Goal: Contribute content: Contribute content

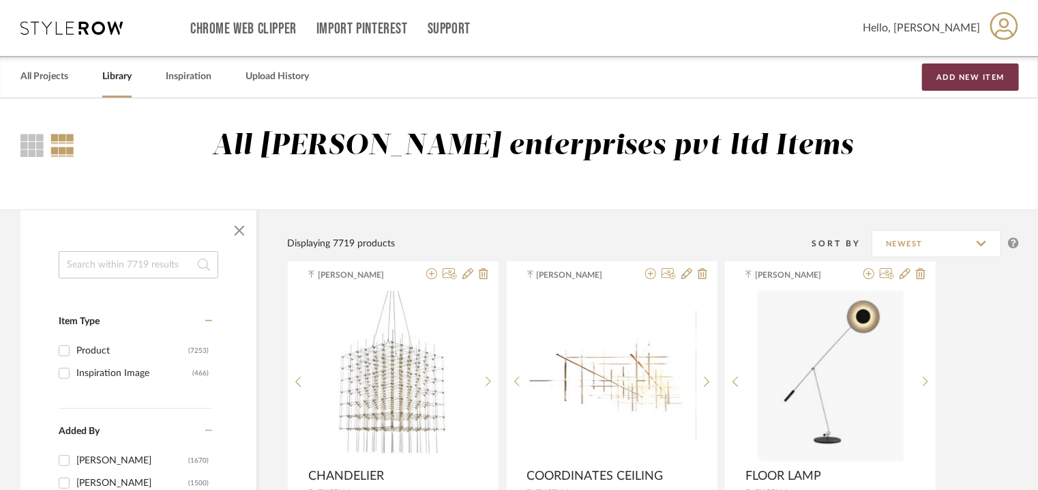
click at [958, 67] on button "Add New Item" at bounding box center [970, 76] width 97 height 27
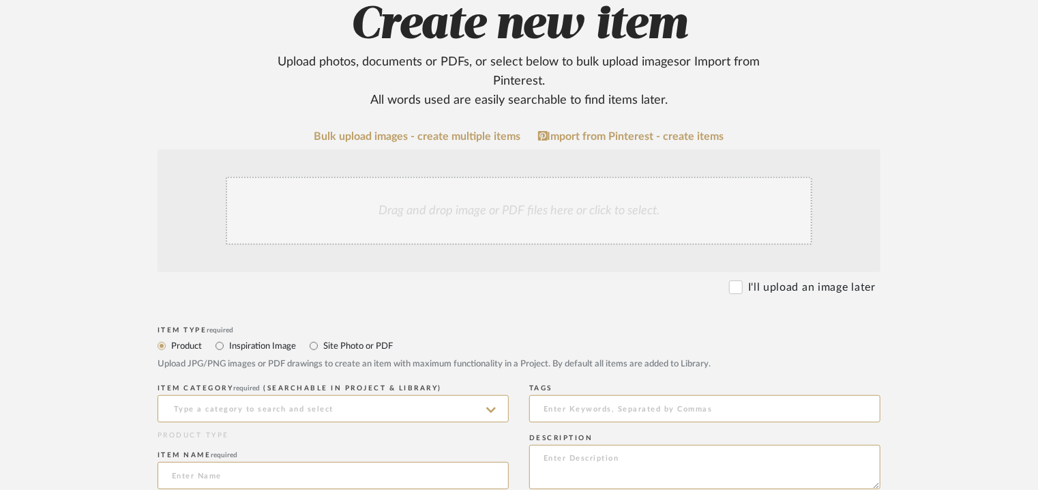
scroll to position [341, 0]
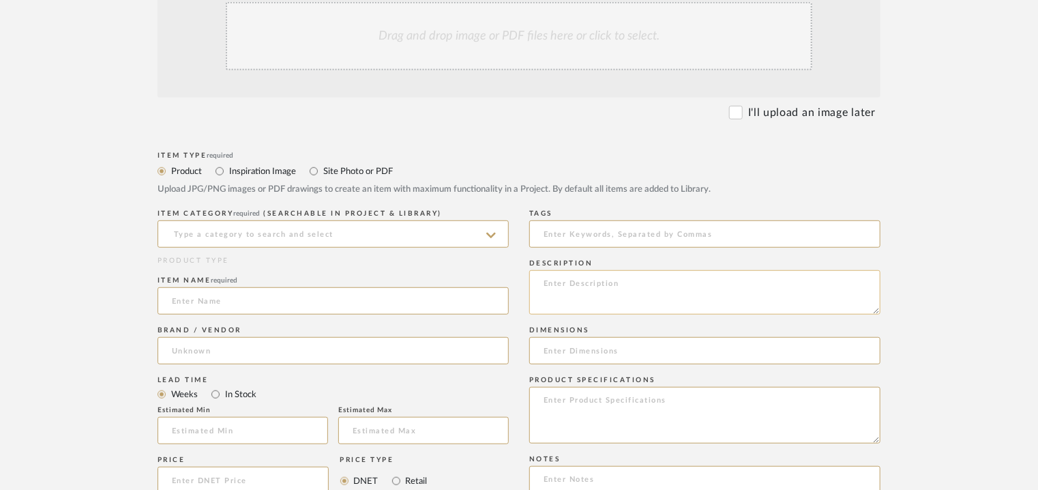
paste textarea "Type: Pendant light Designer : Na Dimension(s): 100 x 280mm Weight : Na Materia…"
type textarea "Type: Pendant light Designer : Na Dimension(s): 100 x 280mm Weight : Na Materia…"
click at [595, 232] on input at bounding box center [704, 233] width 351 height 27
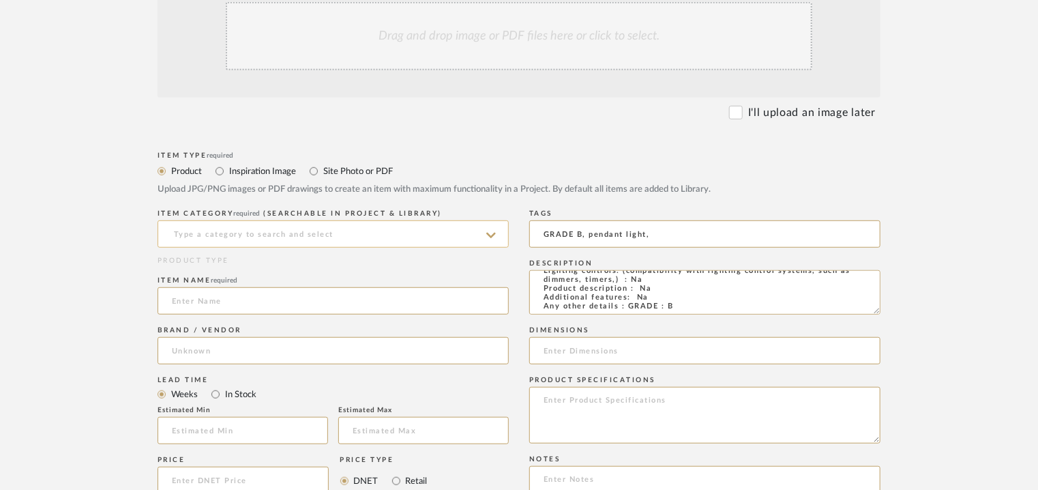
type input "GRADE B, pendant light,"
click at [182, 233] on input at bounding box center [333, 233] width 351 height 27
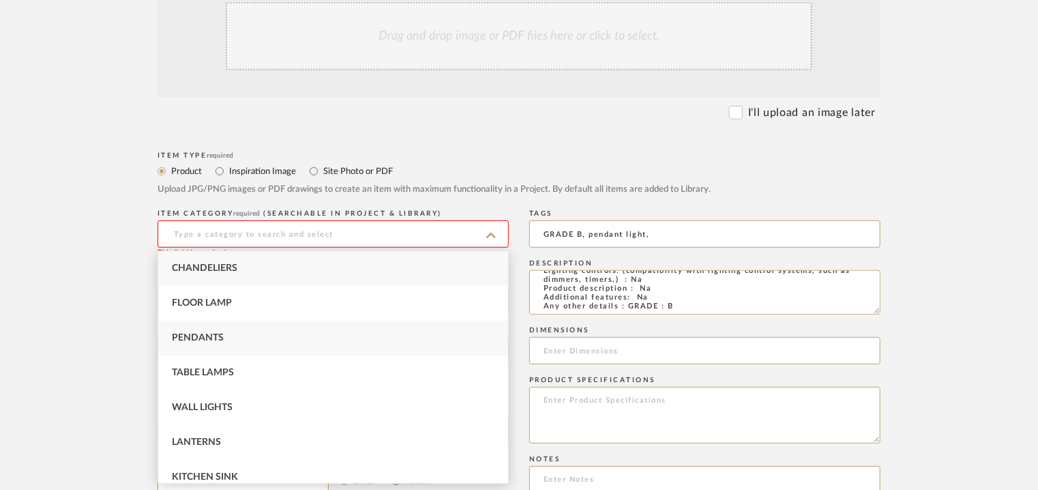
click at [205, 342] on span "Pendants" at bounding box center [198, 338] width 52 height 10
type input "Pendants"
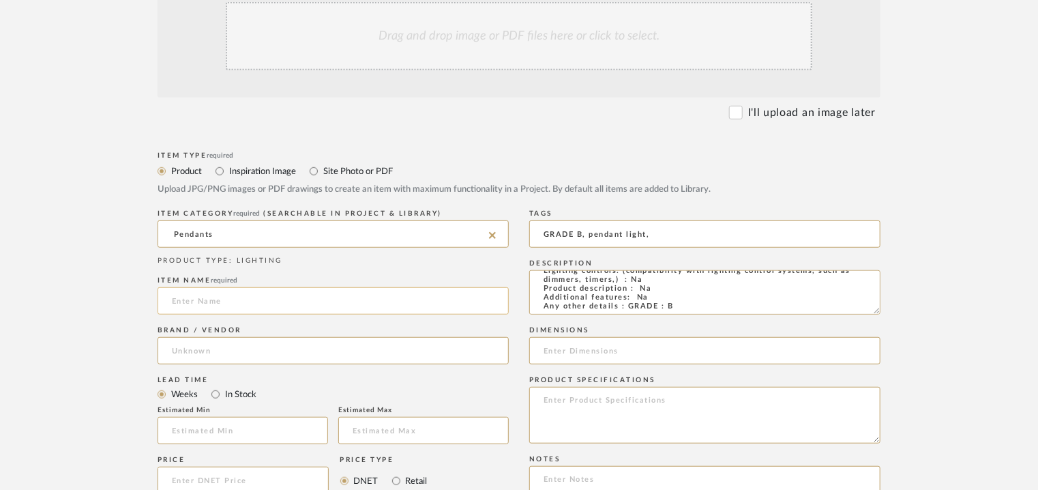
click at [209, 297] on input at bounding box center [333, 300] width 351 height 27
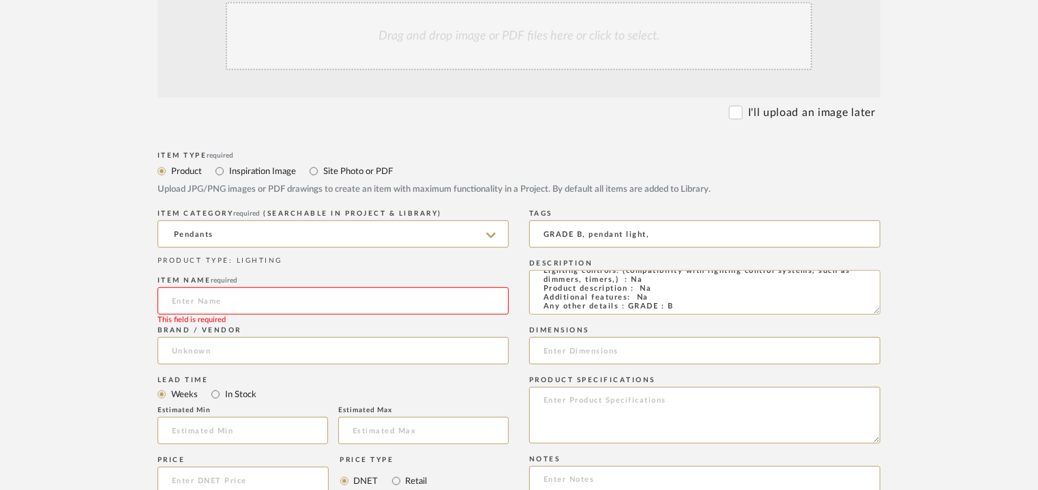
type input "p"
type input "PENDANT LIGHT"
click at [194, 339] on div "Brand / Vendor" at bounding box center [333, 348] width 351 height 50
click at [191, 350] on input at bounding box center [333, 350] width 351 height 27
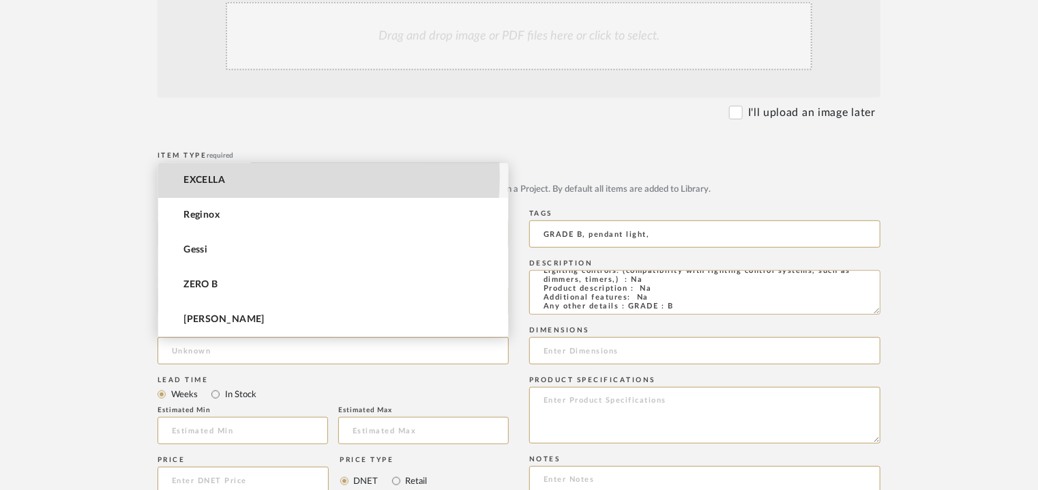
click at [202, 175] on span "EXCELLA" at bounding box center [205, 181] width 42 height 12
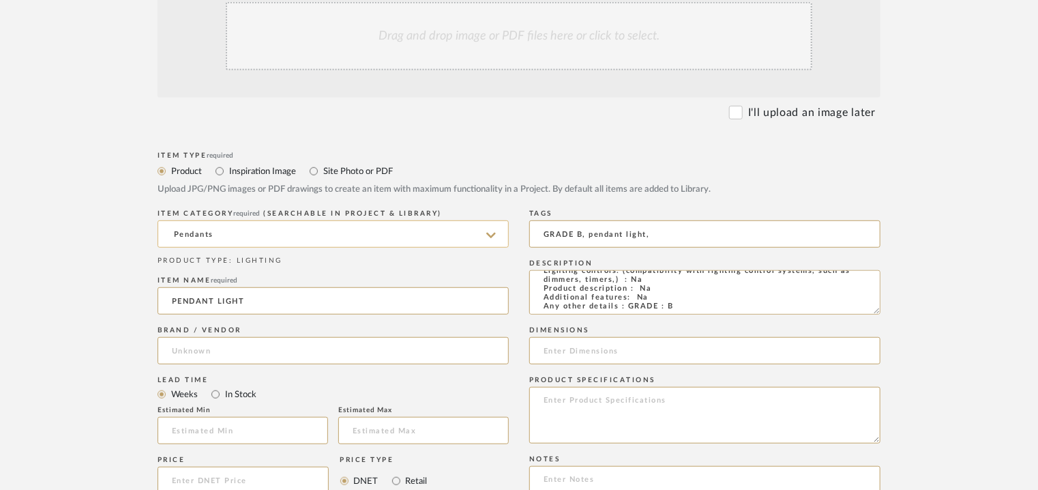
type input "EXCELLA"
click at [240, 426] on input "text" at bounding box center [243, 430] width 171 height 27
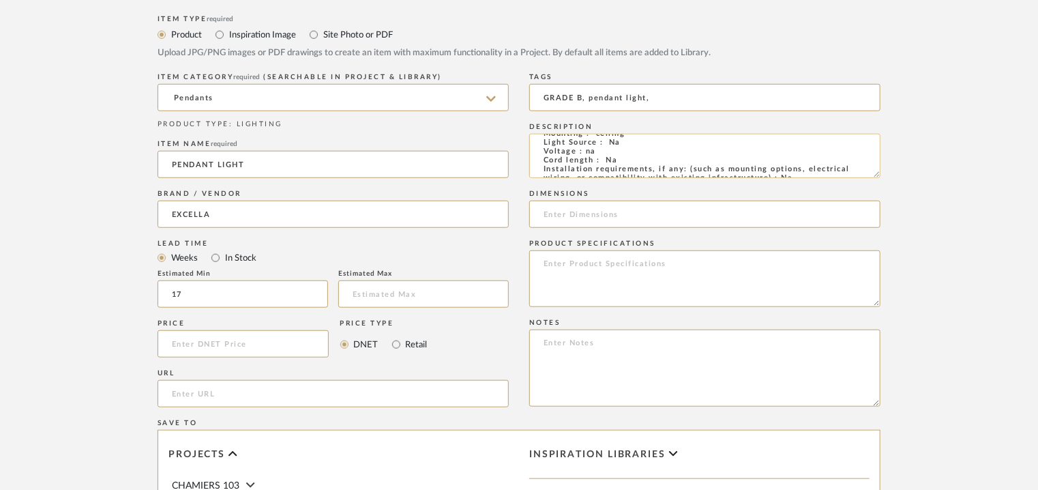
scroll to position [0, 0]
type input "17"
click at [566, 216] on input at bounding box center [704, 214] width 351 height 27
type input "100 x 280mm"
paste textarea "Price: INR.10,800/- Lead time : 120days after confirmation of size. Customisabl…"
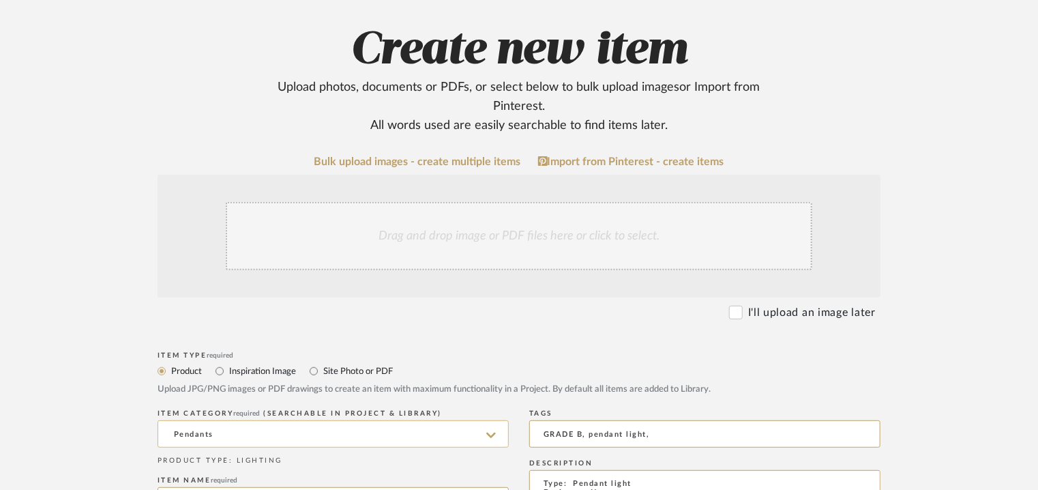
scroll to position [136, 0]
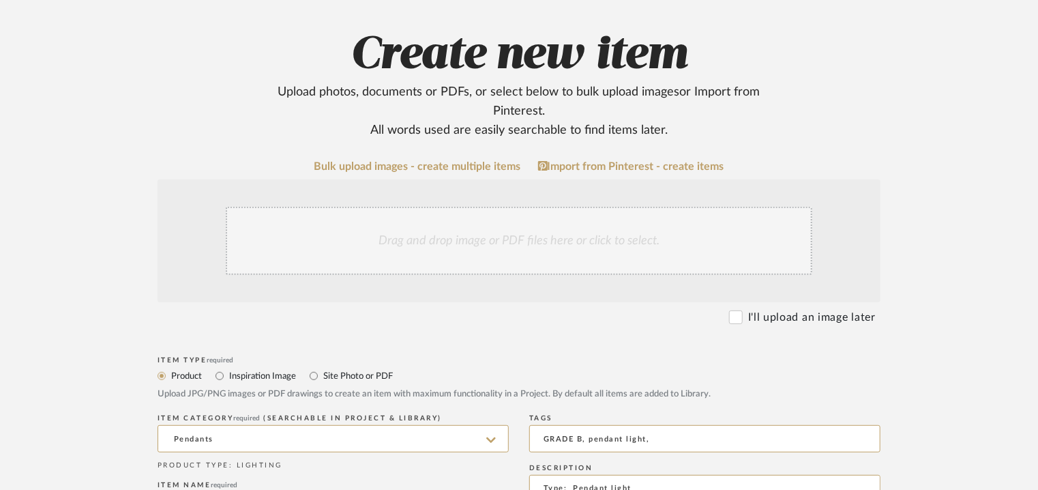
type textarea "Price: INR.10,800/- Lead time : 120days after confirmation of size. Customisabl…"
click at [481, 255] on div "Drag and drop image or PDF files here or click to select." at bounding box center [519, 241] width 587 height 68
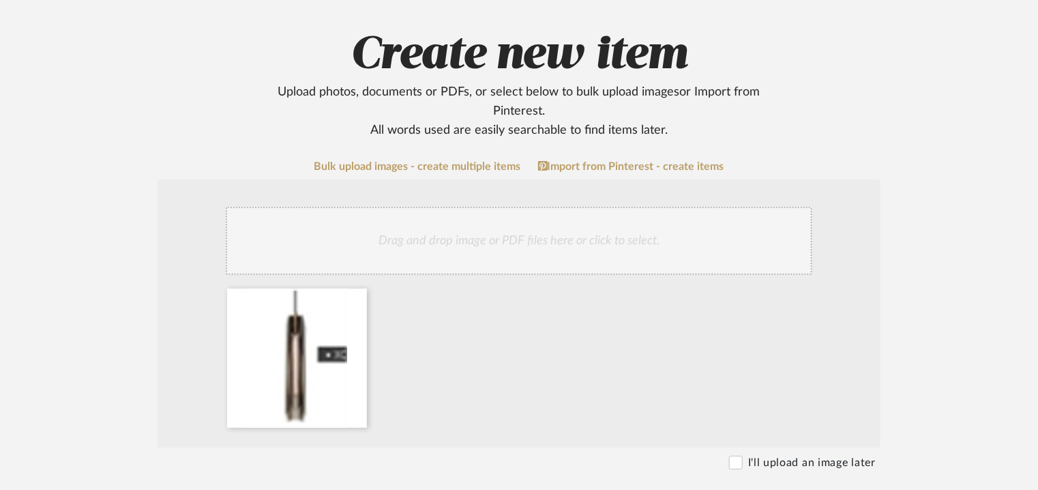
click at [452, 226] on div "Drag and drop image or PDF files here or click to select." at bounding box center [519, 241] width 587 height 68
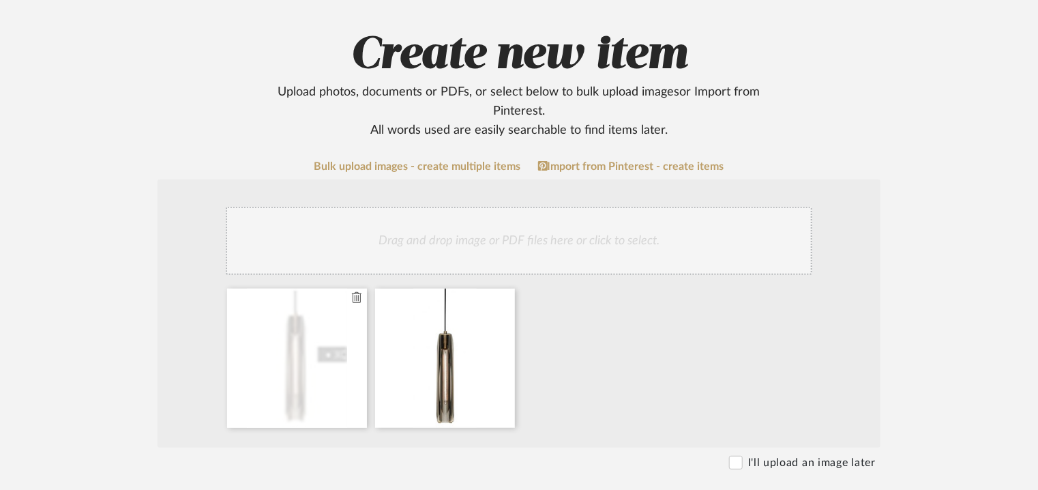
click at [356, 297] on icon at bounding box center [357, 297] width 10 height 11
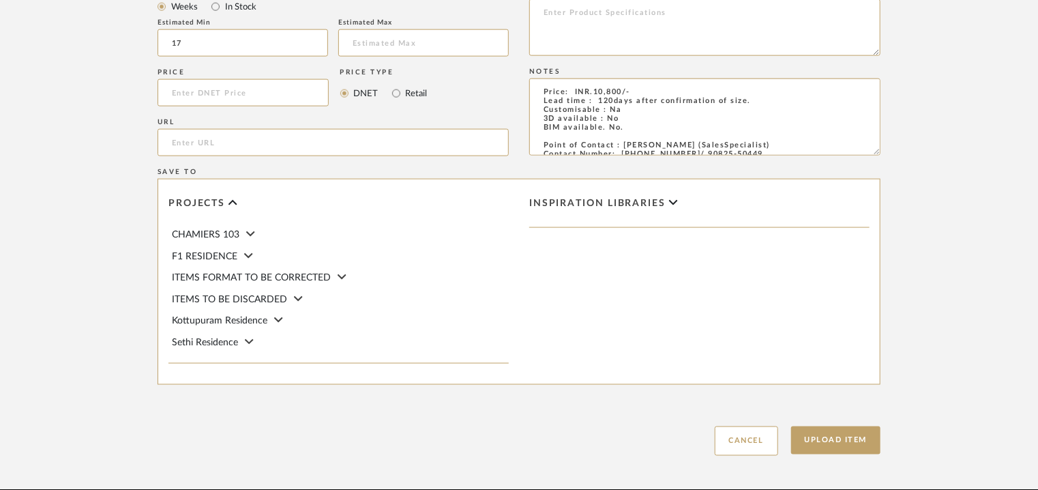
scroll to position [936, 0]
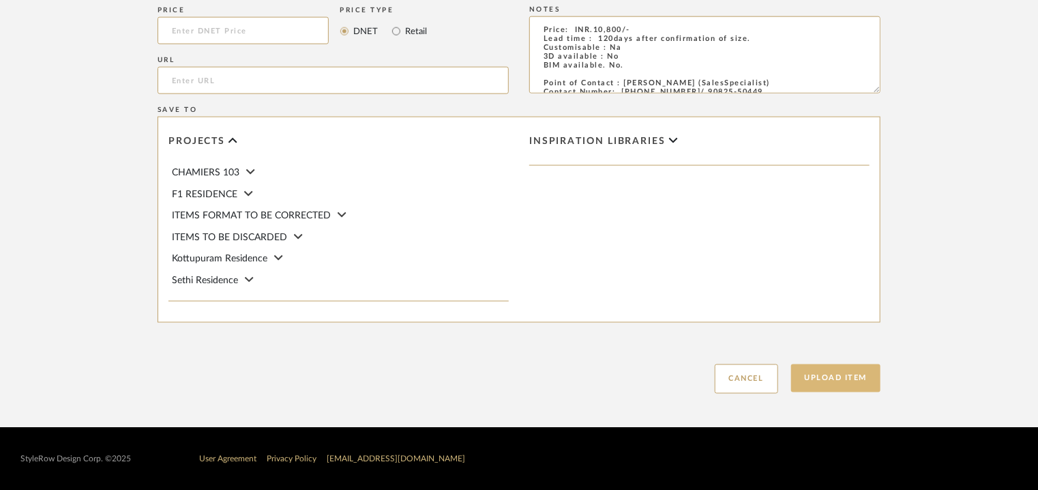
click at [850, 370] on button "Upload Item" at bounding box center [836, 378] width 90 height 28
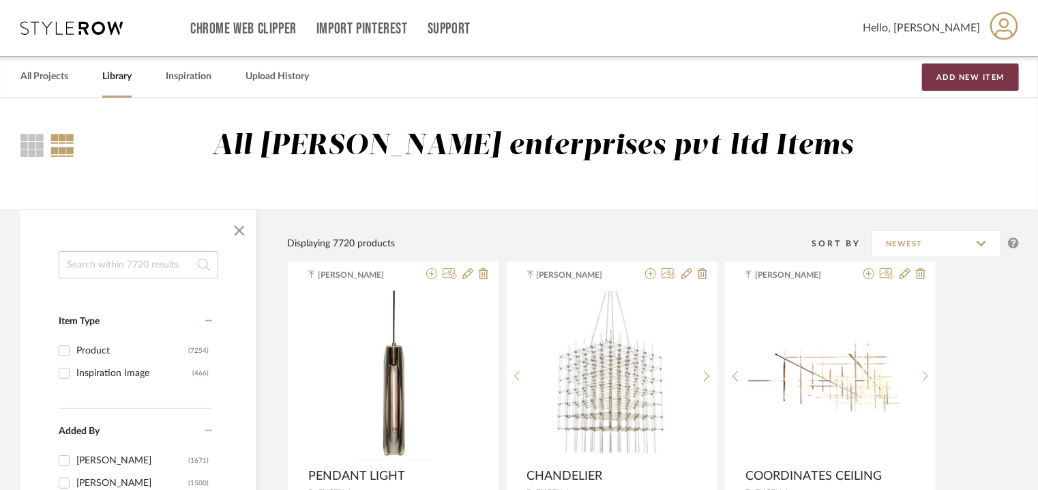
click at [982, 80] on button "Add New Item" at bounding box center [970, 76] width 97 height 27
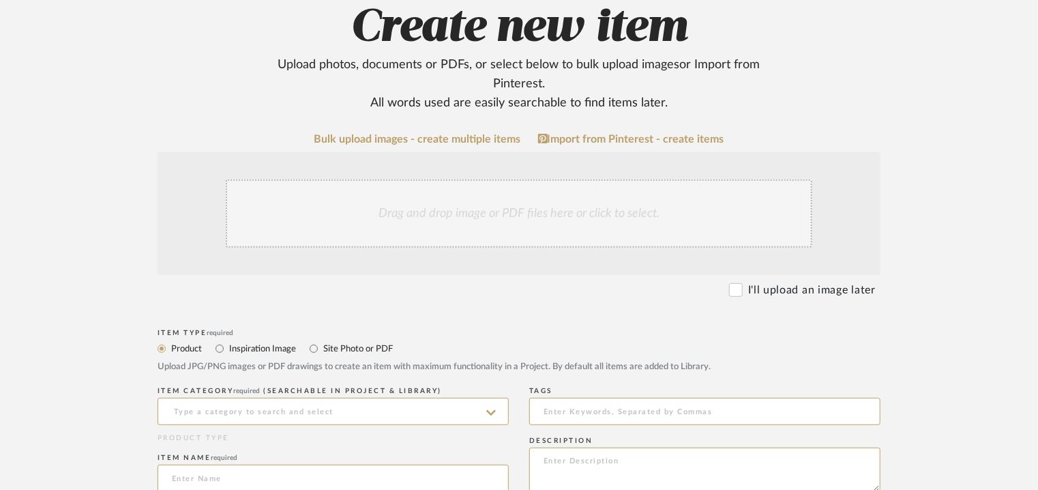
scroll to position [341, 0]
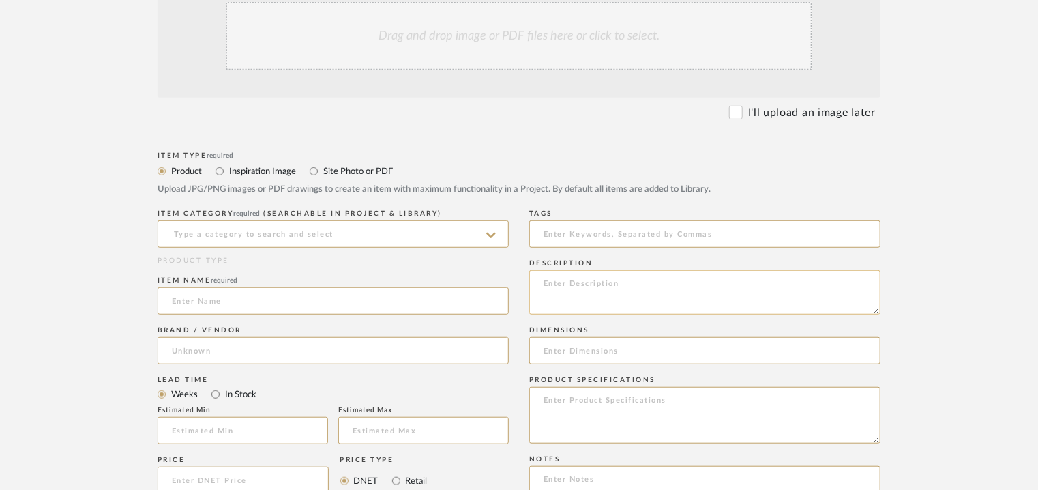
paste textarea "Type: Table lamp Designer : Na Dimension(s): 270 x 550mm Weight : Na Materials …"
type textarea "Type: Table lamp Designer : Na Dimension(s): 270 x 550mm Weight : Na Materials …"
click at [584, 237] on input at bounding box center [704, 233] width 351 height 27
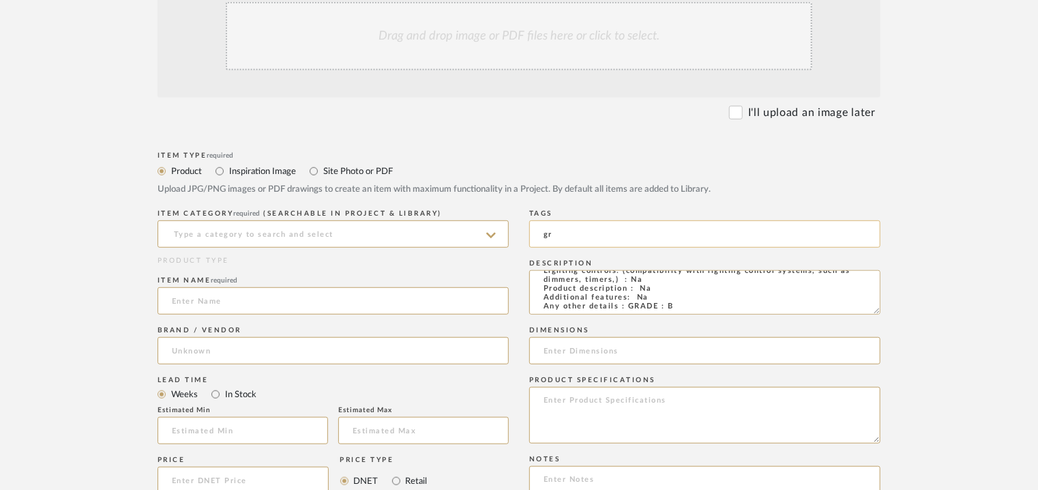
type input "g"
type input "GRADE B, table lamp"
click at [281, 242] on input at bounding box center [333, 233] width 351 height 27
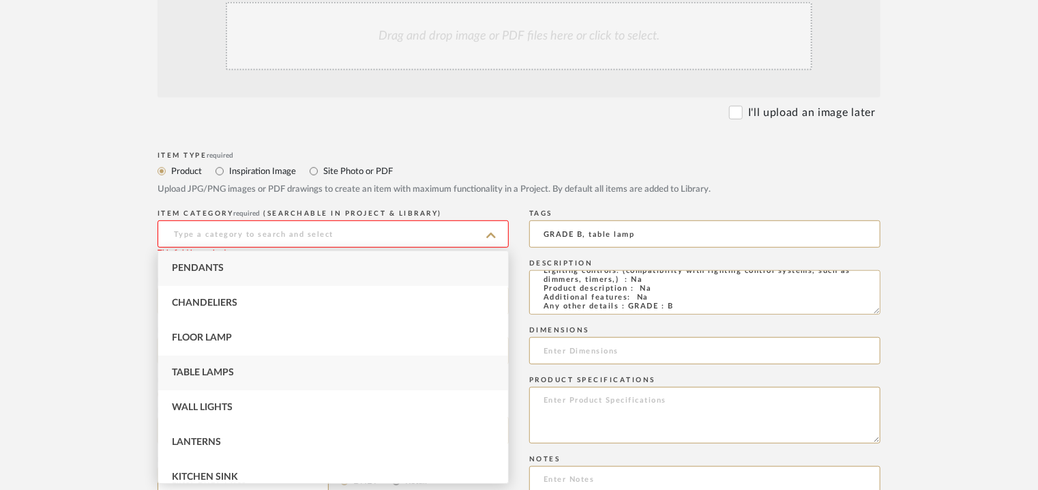
click at [234, 373] on span "Table Lamps" at bounding box center [203, 373] width 62 height 10
type input "Table Lamps"
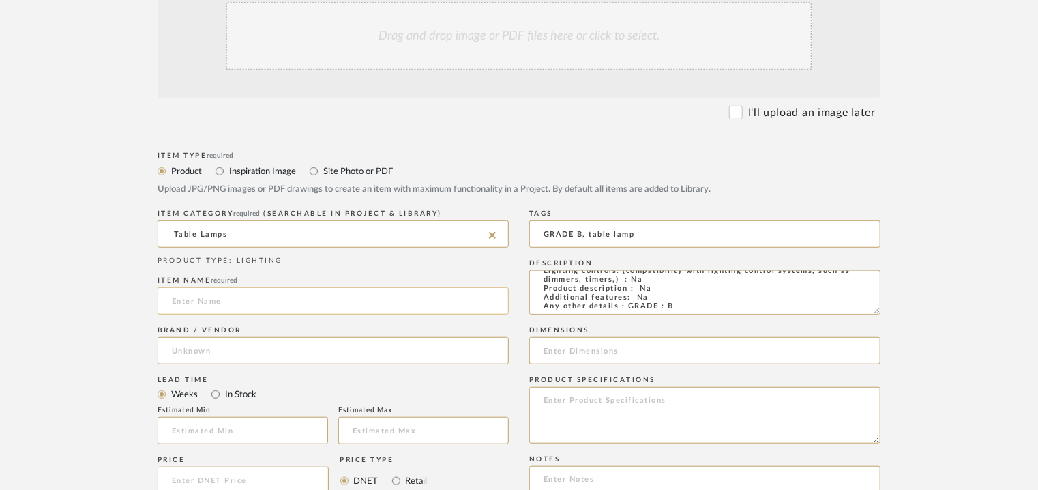
click at [222, 299] on input at bounding box center [333, 300] width 351 height 27
type input "TABLE LAMP"
click at [225, 350] on input at bounding box center [333, 350] width 351 height 27
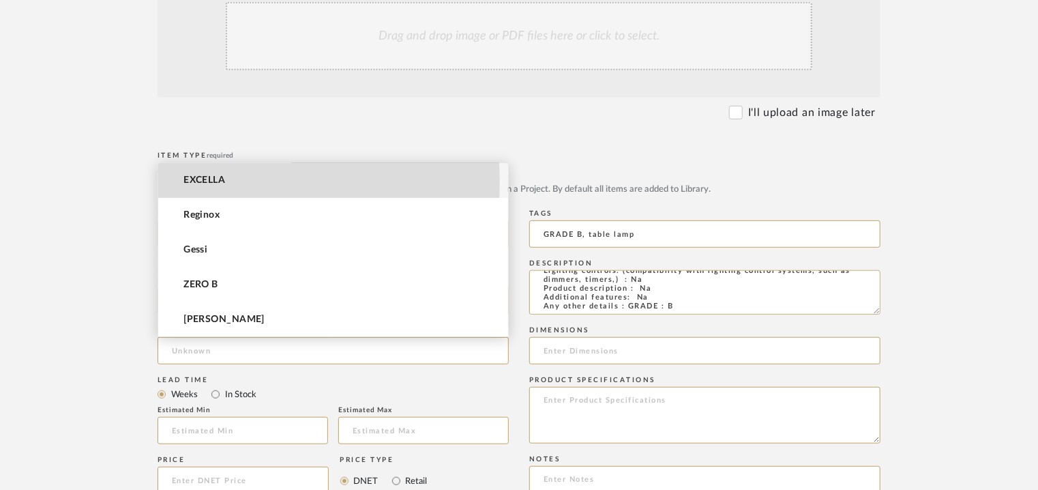
click at [221, 181] on span "EXCELLA" at bounding box center [205, 181] width 42 height 12
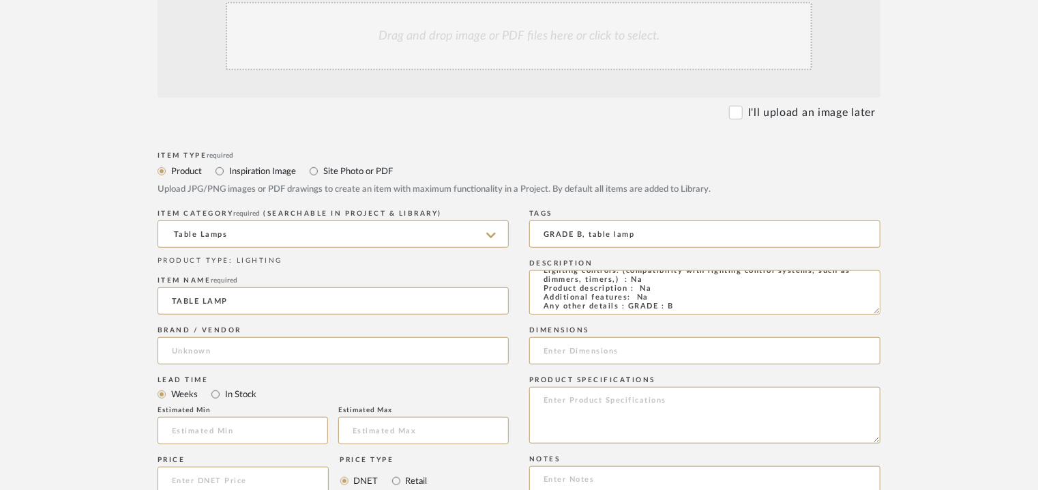
type input "EXCELLA"
click at [226, 426] on input at bounding box center [243, 430] width 171 height 27
type input "17"
click at [595, 359] on input at bounding box center [704, 350] width 351 height 27
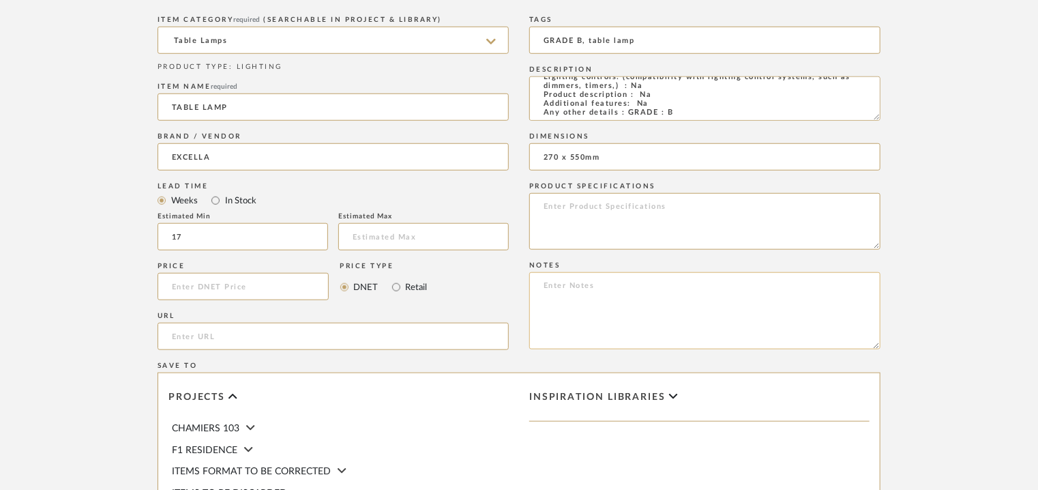
scroll to position [546, 0]
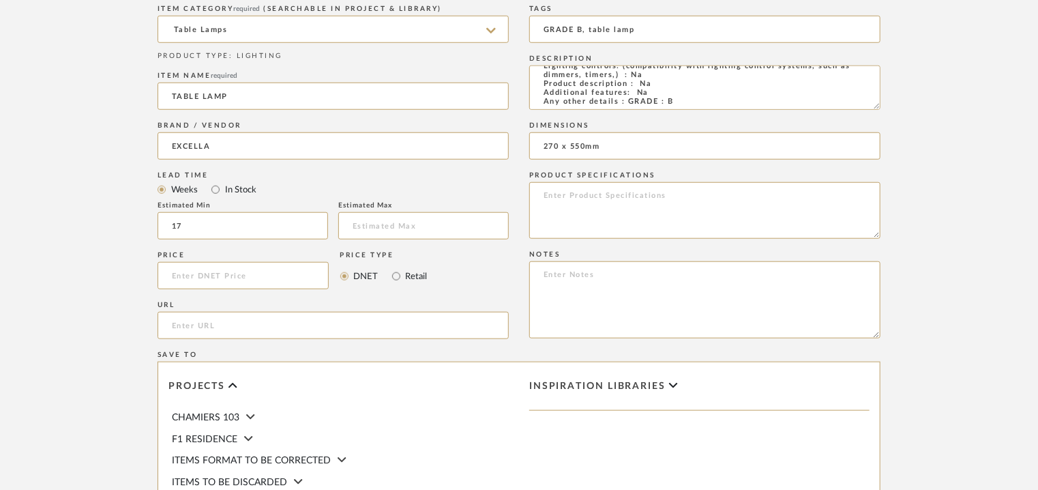
type input "270 x 550mm"
paste textarea "Price: INR.17,100/- Lead time : 120days after confirmation of size. Customisabl…"
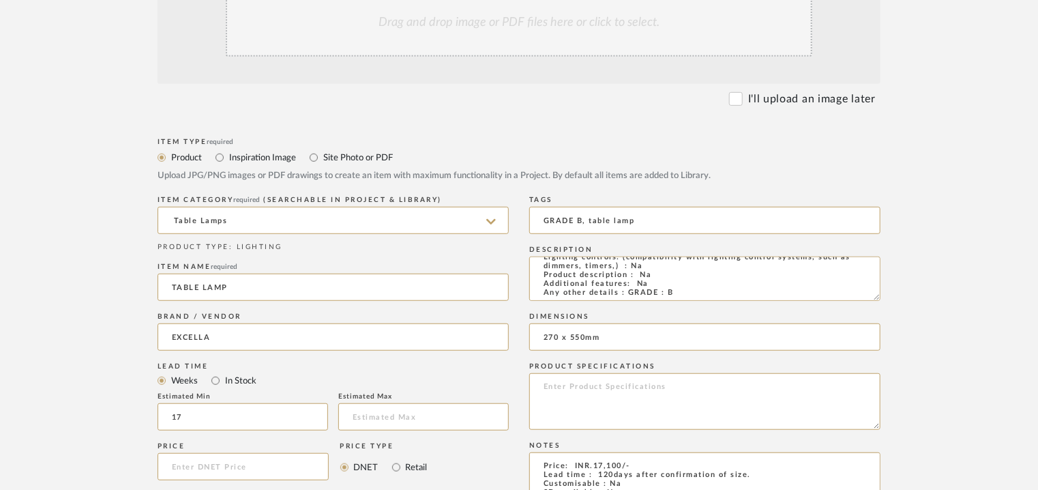
scroll to position [273, 0]
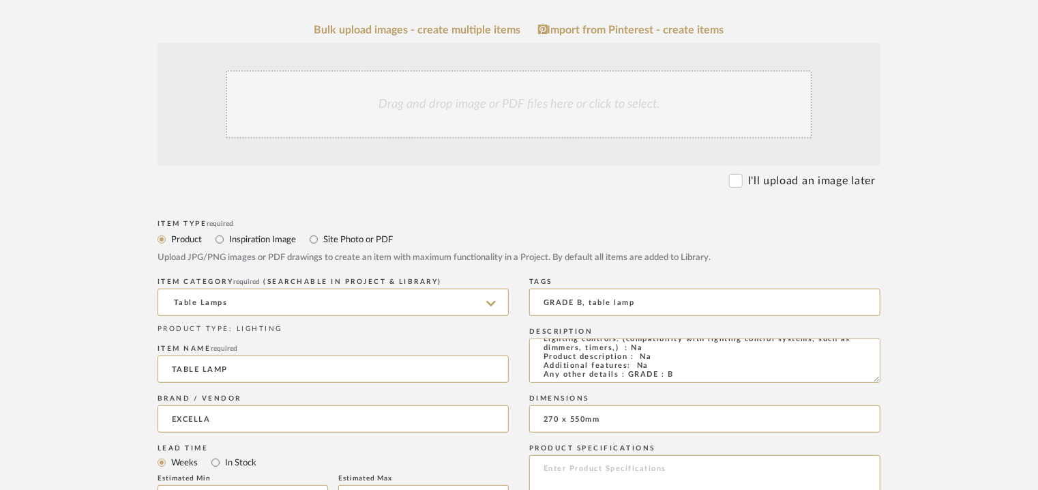
type textarea "Price: INR.17,100/- Lead time : 120days after confirmation of size. Customisabl…"
click at [457, 103] on div "Drag and drop image or PDF files here or click to select." at bounding box center [519, 104] width 587 height 68
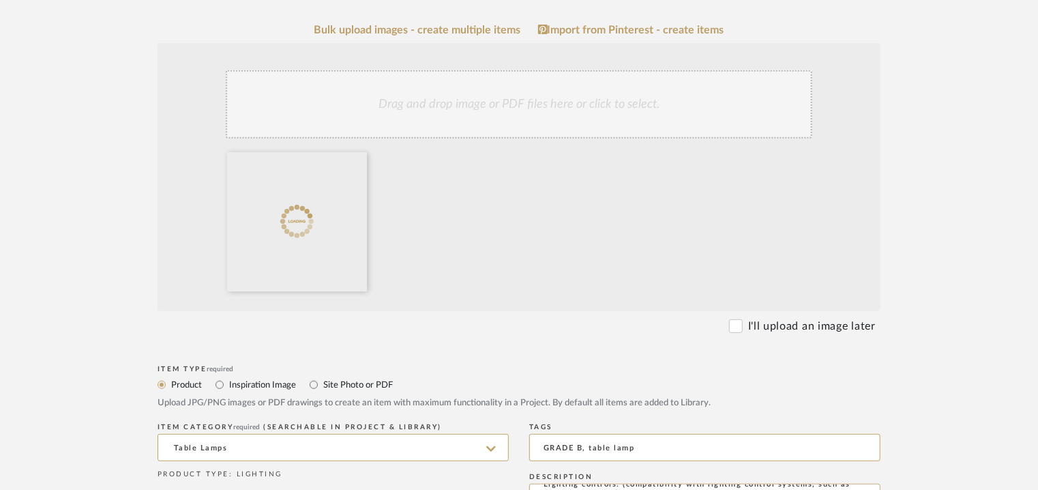
click at [420, 112] on div "Drag and drop image or PDF files here or click to select." at bounding box center [519, 104] width 587 height 68
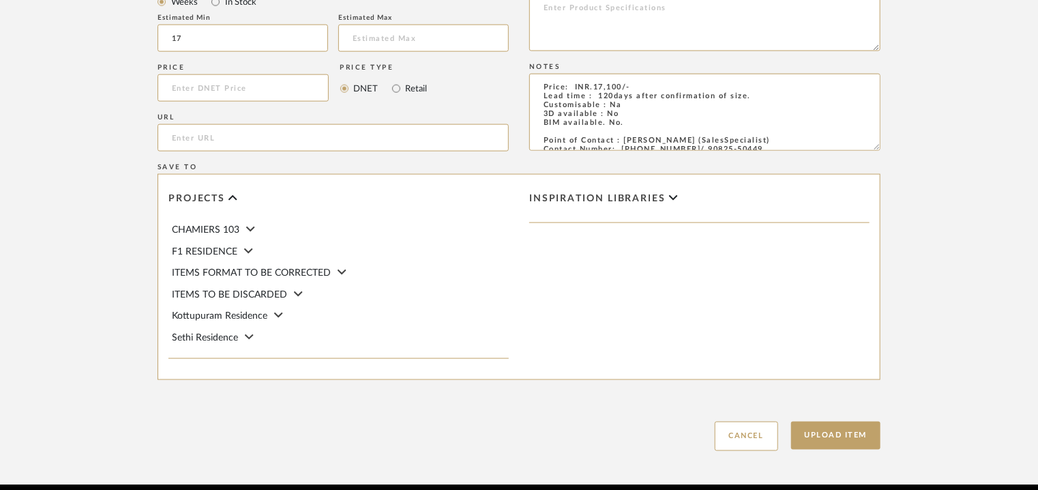
scroll to position [936, 0]
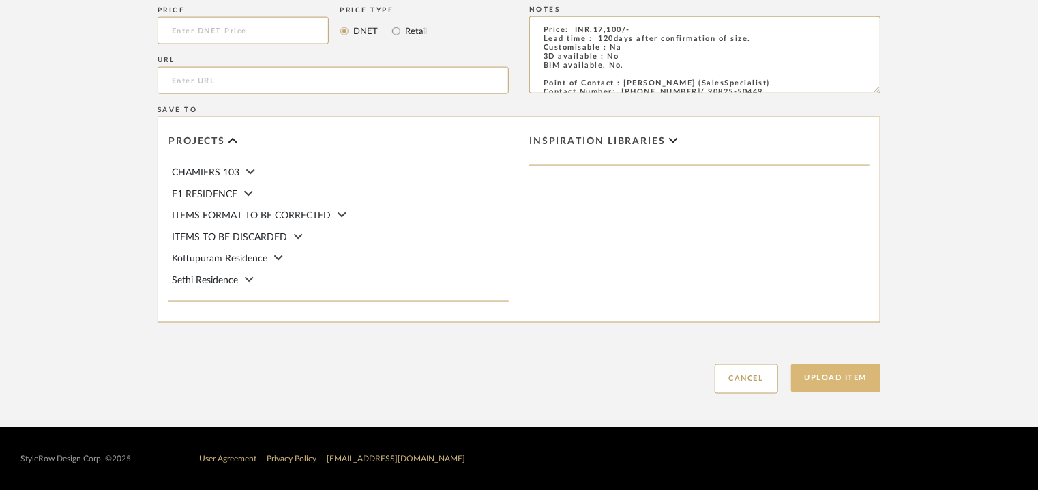
click at [838, 377] on button "Upload Item" at bounding box center [836, 378] width 90 height 28
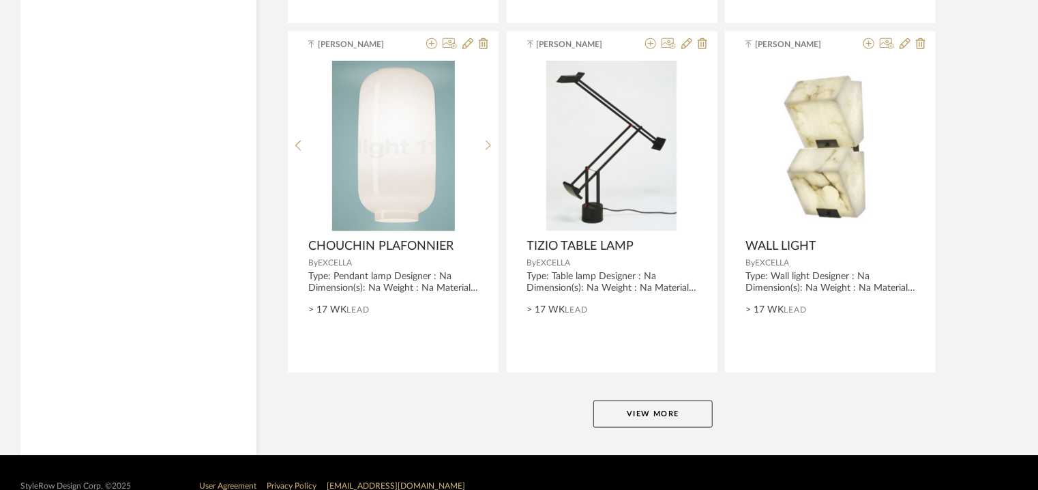
scroll to position [3395, 0]
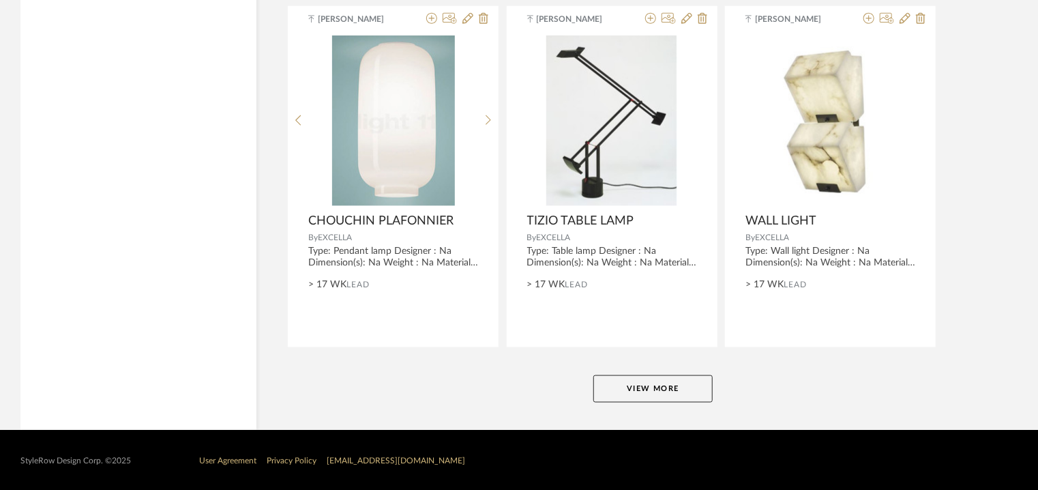
click at [658, 383] on button "View More" at bounding box center [653, 388] width 119 height 27
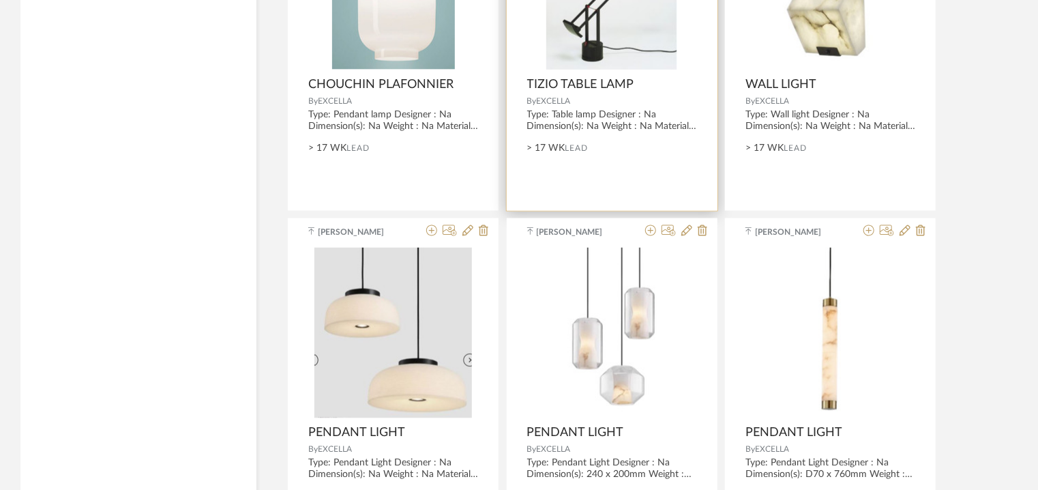
scroll to position [3736, 0]
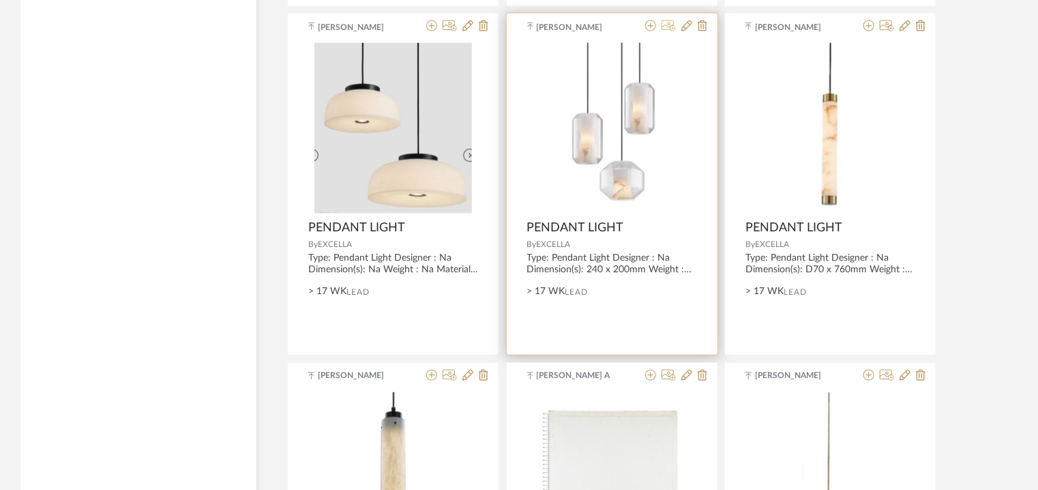
click at [669, 23] on icon at bounding box center [669, 25] width 14 height 11
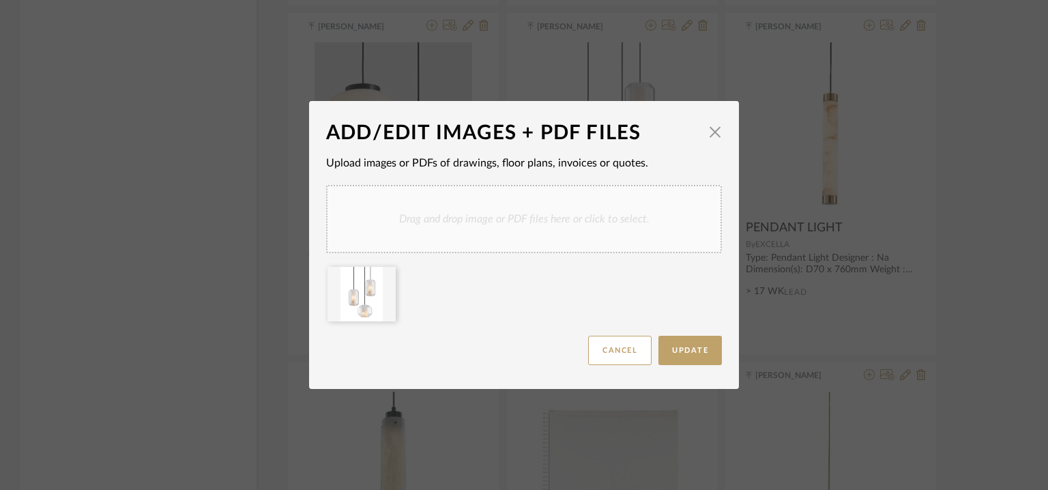
click at [448, 237] on div "Drag and drop image or PDF files here or click to select." at bounding box center [524, 219] width 396 height 68
click at [689, 349] on span "Update" at bounding box center [690, 351] width 36 height 8
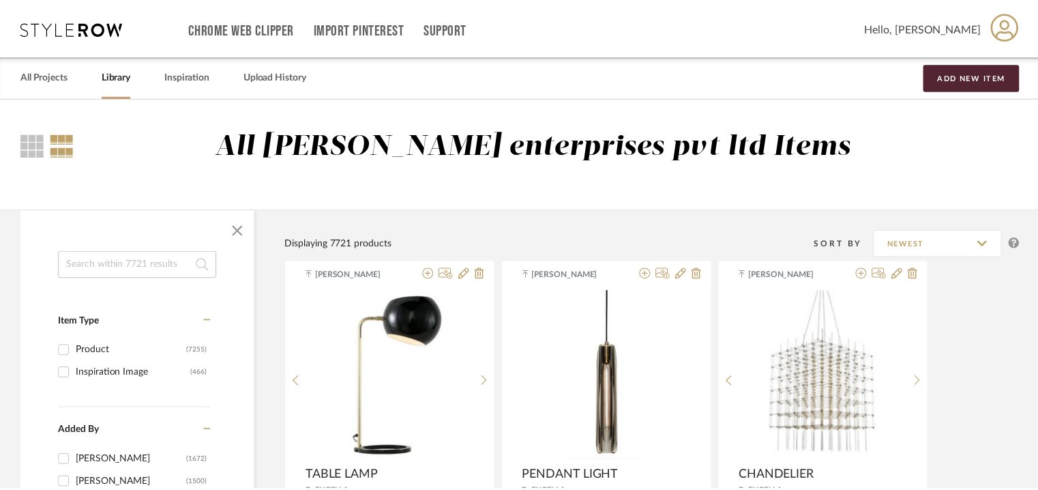
scroll to position [3736, 0]
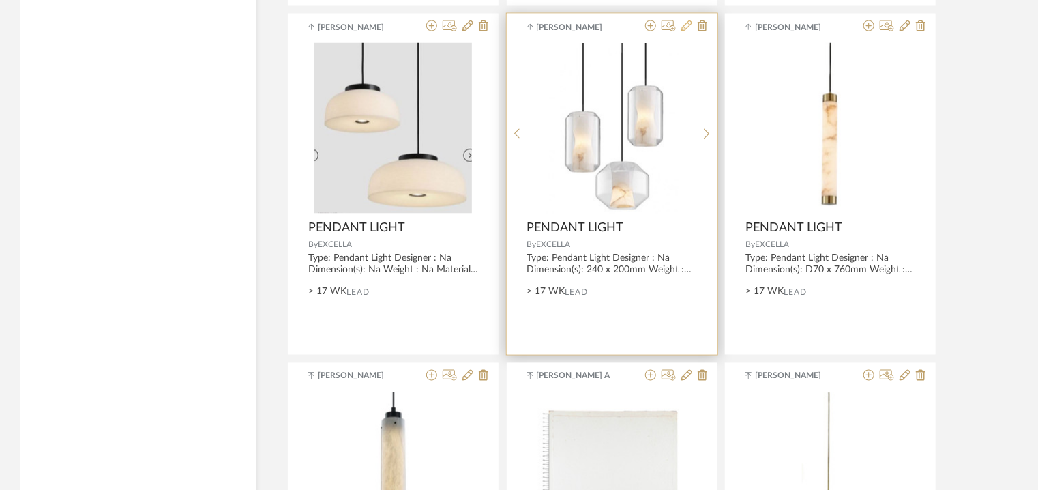
click at [686, 25] on icon at bounding box center [687, 25] width 11 height 11
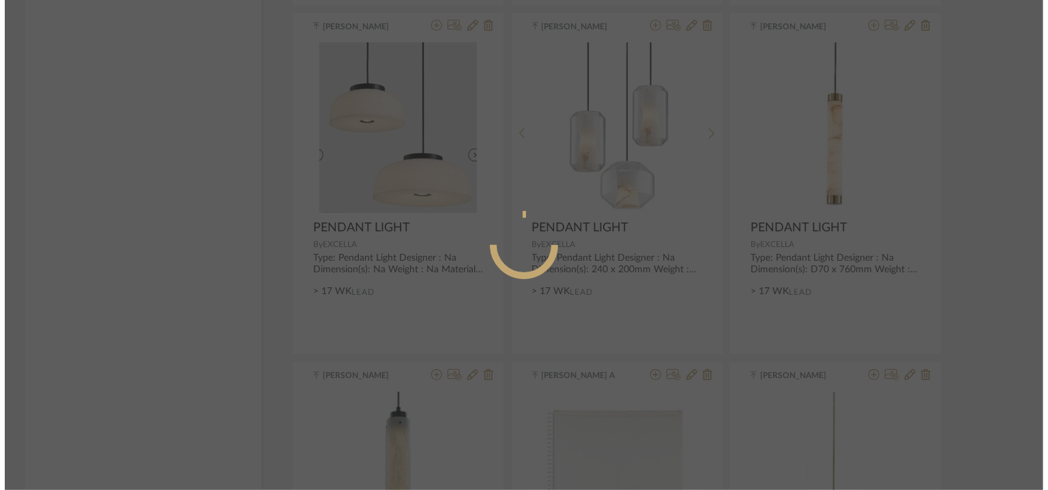
scroll to position [0, 0]
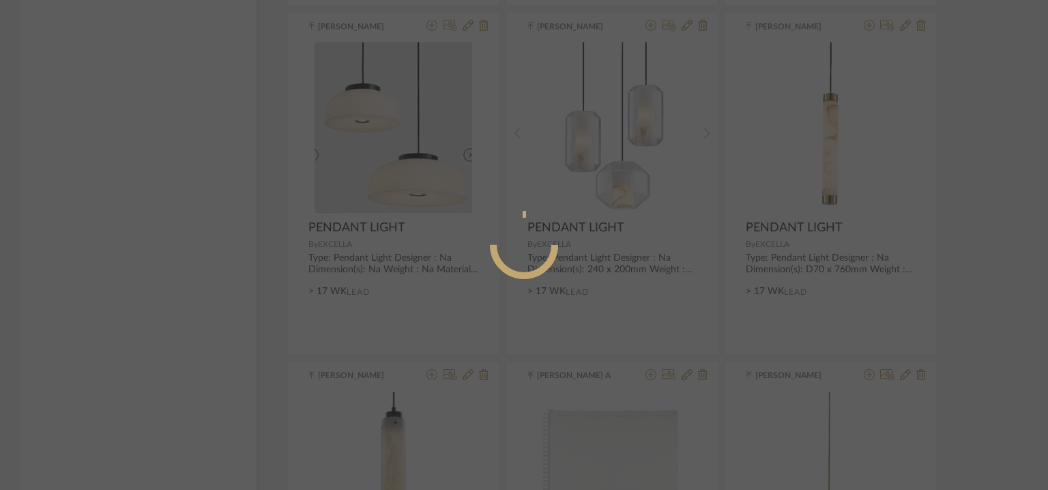
radio input "true"
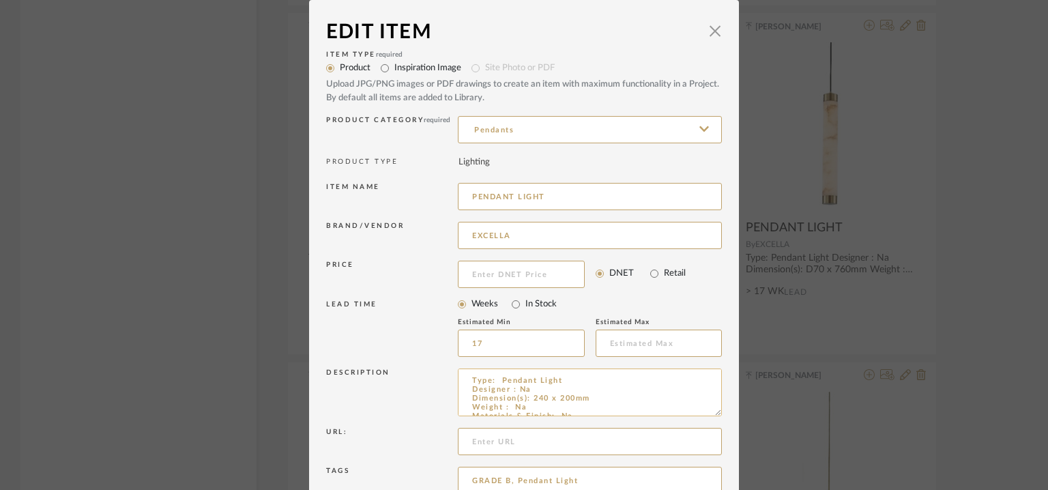
scroll to position [131, 0]
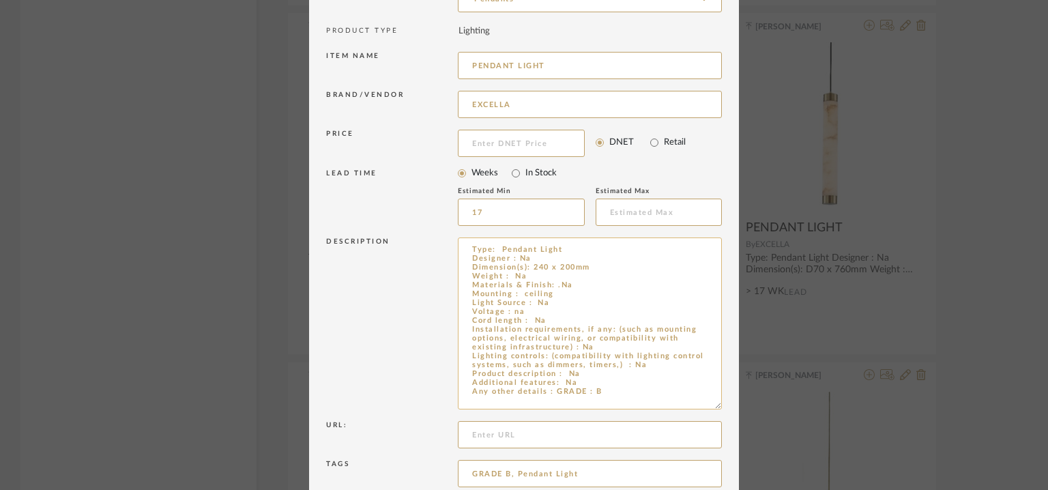
drag, startPoint x: 713, startPoint y: 282, endPoint x: 682, endPoint y: 239, distance: 52.8
click at [681, 246] on textarea "Type: Pendant Light Designer : Na Dimension(s): 240 x 200mm Weight : Na Materia…" at bounding box center [590, 323] width 264 height 172
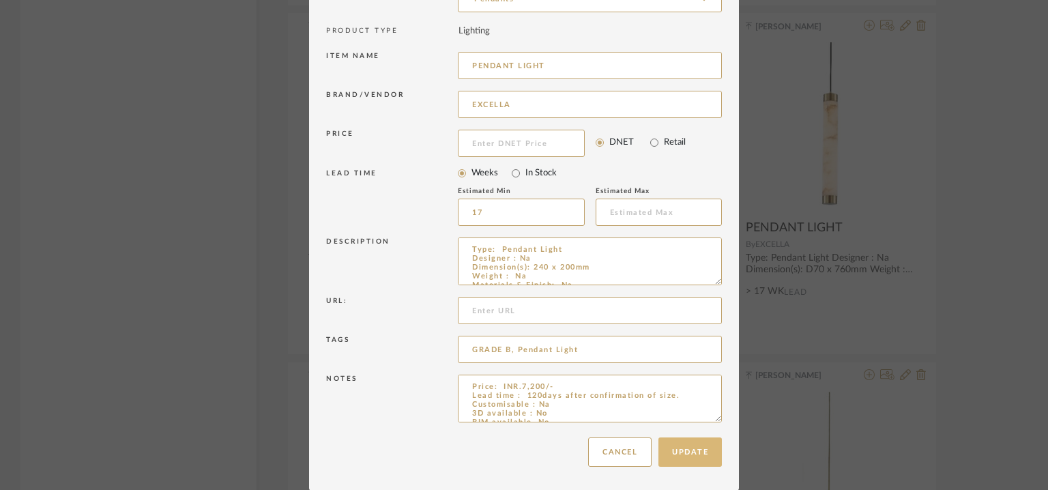
click at [676, 449] on button "Update" at bounding box center [689, 451] width 63 height 29
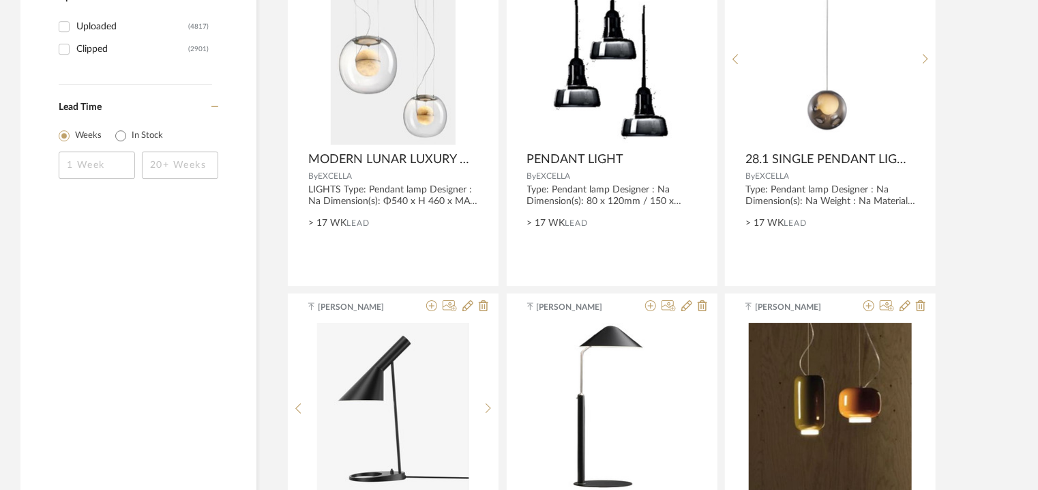
scroll to position [1757, 0]
